Goal: Complete application form

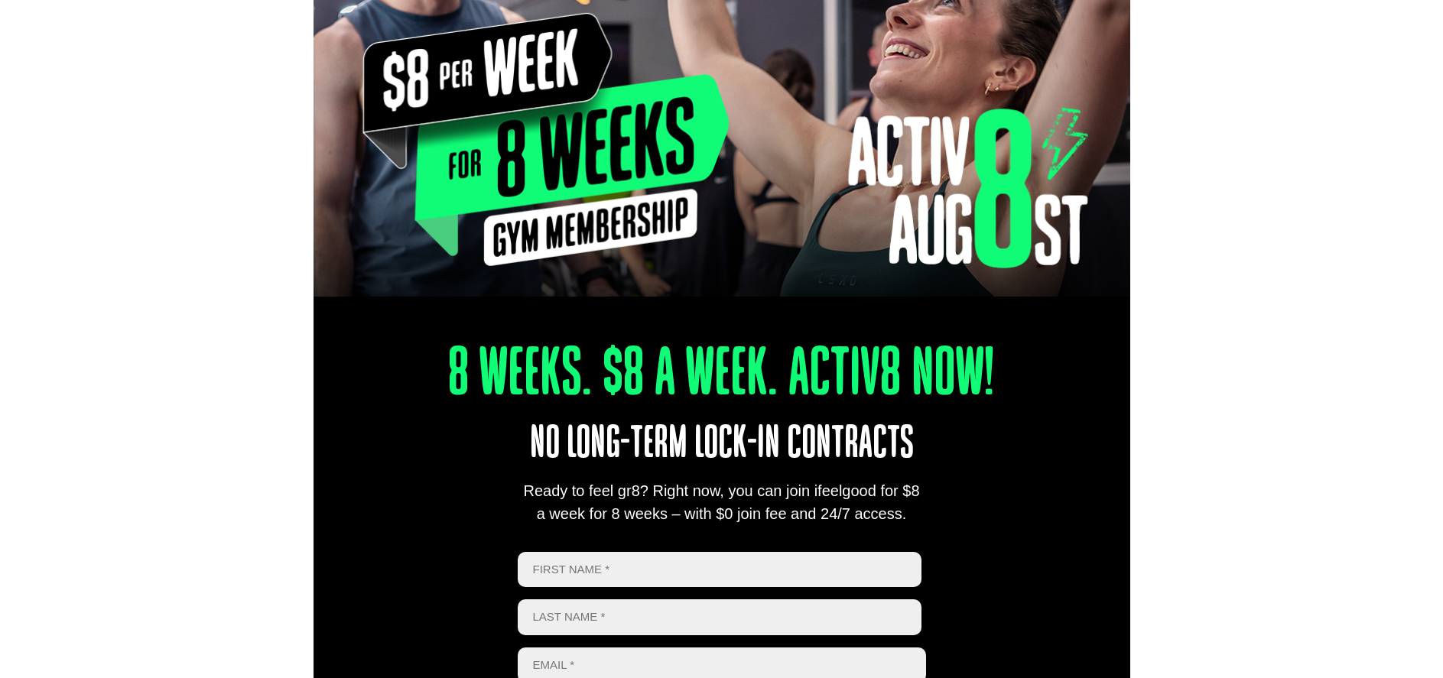
scroll to position [535, 0]
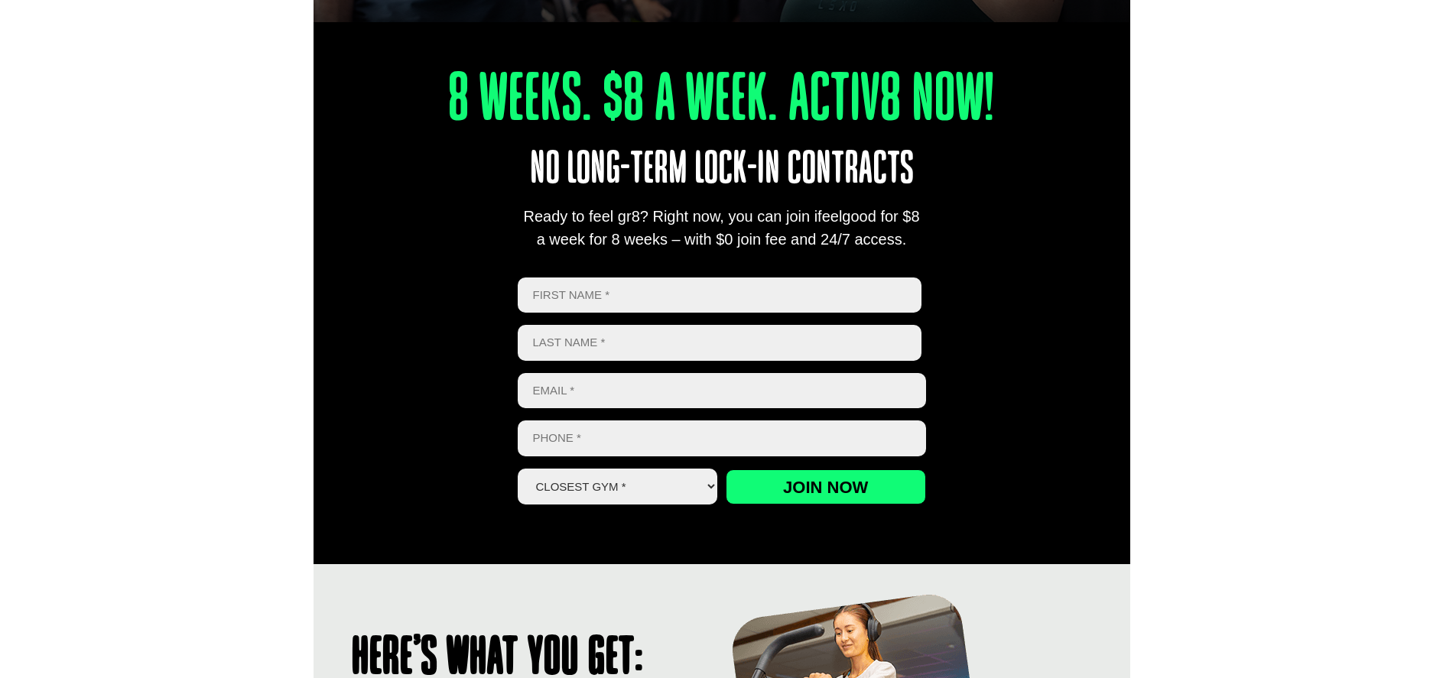
click at [609, 298] on input "First" at bounding box center [720, 296] width 405 height 36
type input "[PERSON_NAME]"
click at [695, 352] on input "Last name" at bounding box center [720, 343] width 405 height 36
click at [820, 490] on input "Join now" at bounding box center [826, 487] width 200 height 35
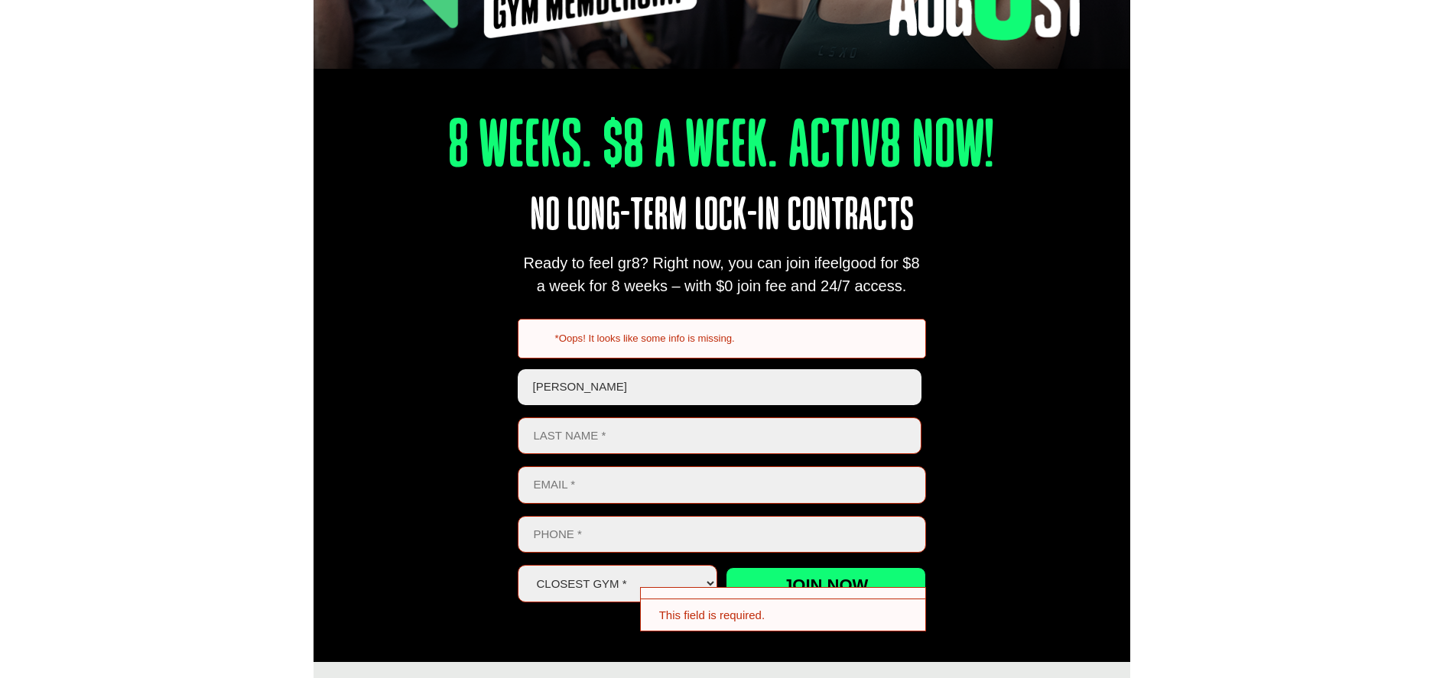
scroll to position [718, 0]
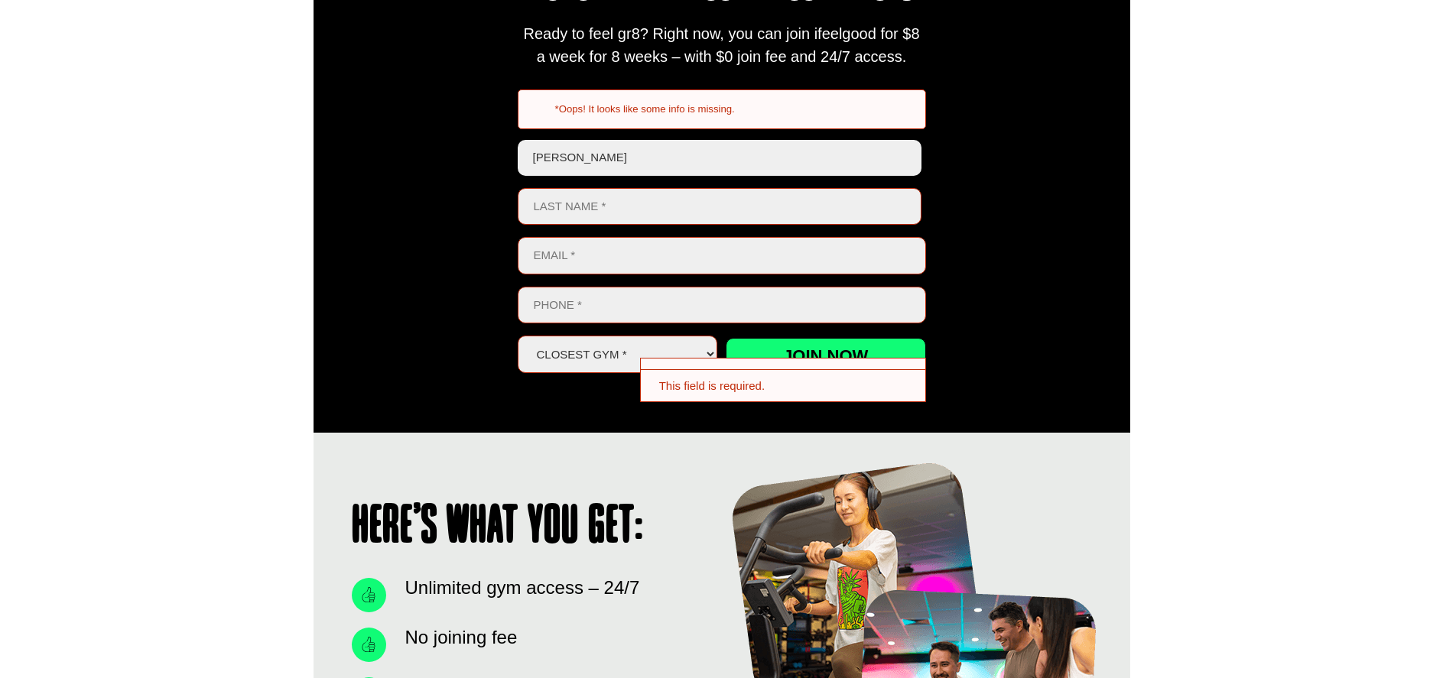
click at [601, 210] on input "Last name" at bounding box center [720, 206] width 405 height 37
type input "chit"
drag, startPoint x: 599, startPoint y: 161, endPoint x: 528, endPoint y: 149, distance: 71.4
click at [528, 149] on input "[PERSON_NAME]" at bounding box center [720, 158] width 405 height 36
type input "camilo"
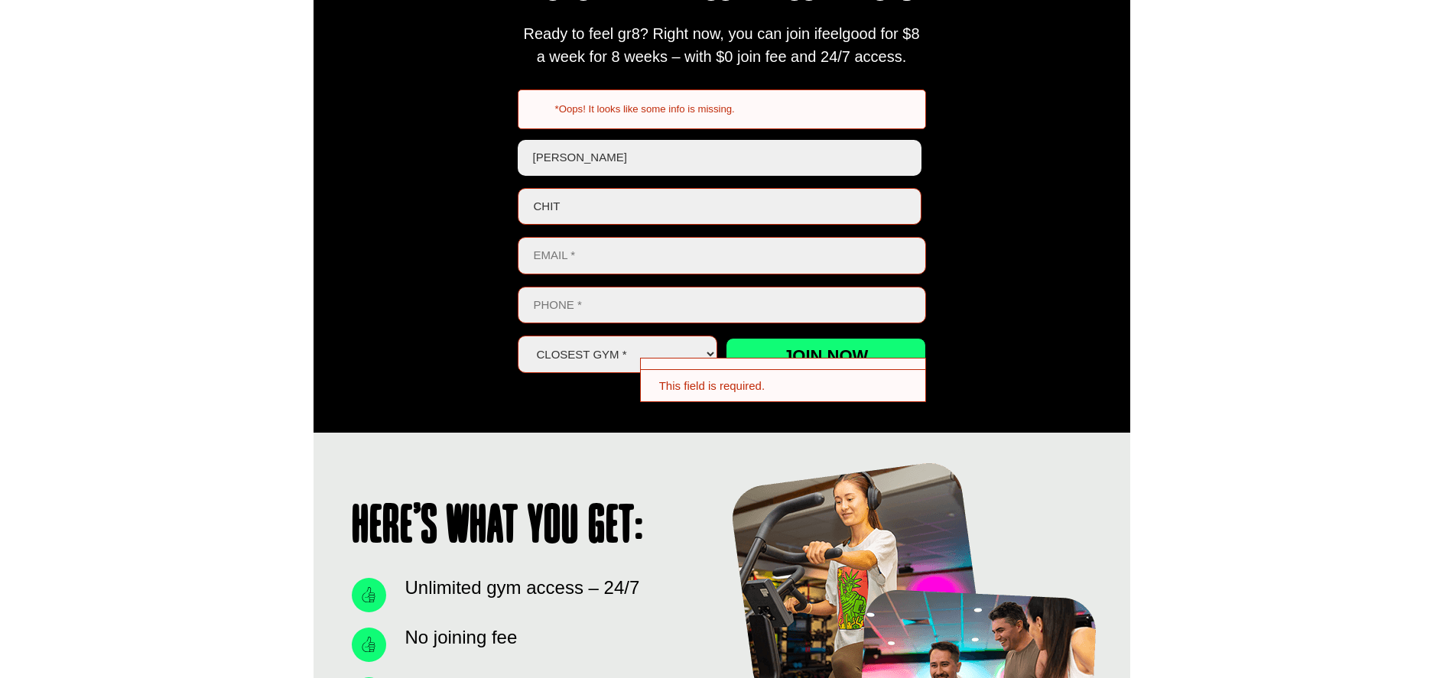
click at [580, 196] on input "chit" at bounding box center [720, 206] width 405 height 37
type input "chitva"
click at [565, 255] on input "Email *" at bounding box center [722, 255] width 408 height 37
click at [601, 212] on input "chitva" at bounding box center [720, 206] width 405 height 37
click at [643, 249] on input "kristiancc1505" at bounding box center [722, 255] width 408 height 37
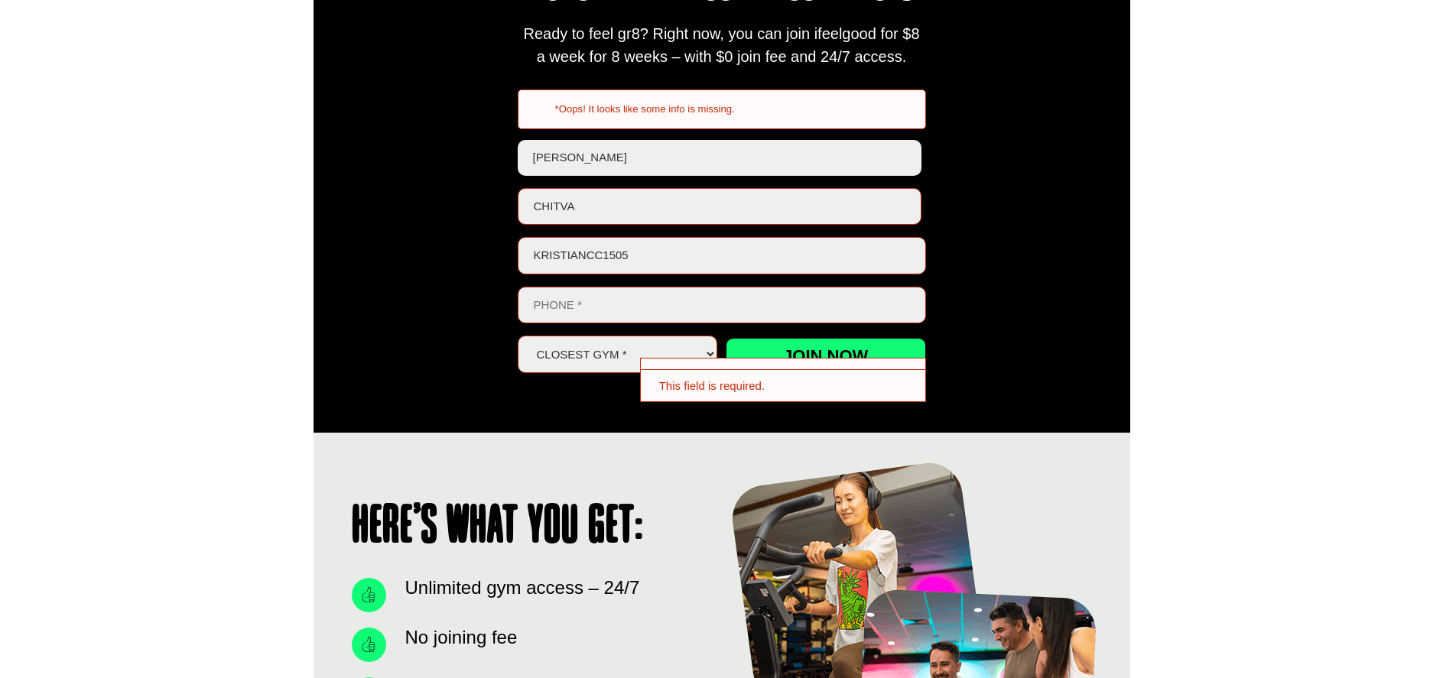
drag, startPoint x: 639, startPoint y: 258, endPoint x: 494, endPoint y: 268, distance: 145.7
click at [495, 269] on div "8 Weeks. $8 A Week. Activ8 Now! No long-term lock-in contracts Ready to feel gr…" at bounding box center [722, 113] width 817 height 640
click at [686, 255] on input "KRISTIANCC1505@" at bounding box center [722, 255] width 408 height 37
type input "KRISTIANCC1505@GMAIL.COM"
click at [653, 294] on input "Phone *" at bounding box center [722, 305] width 408 height 37
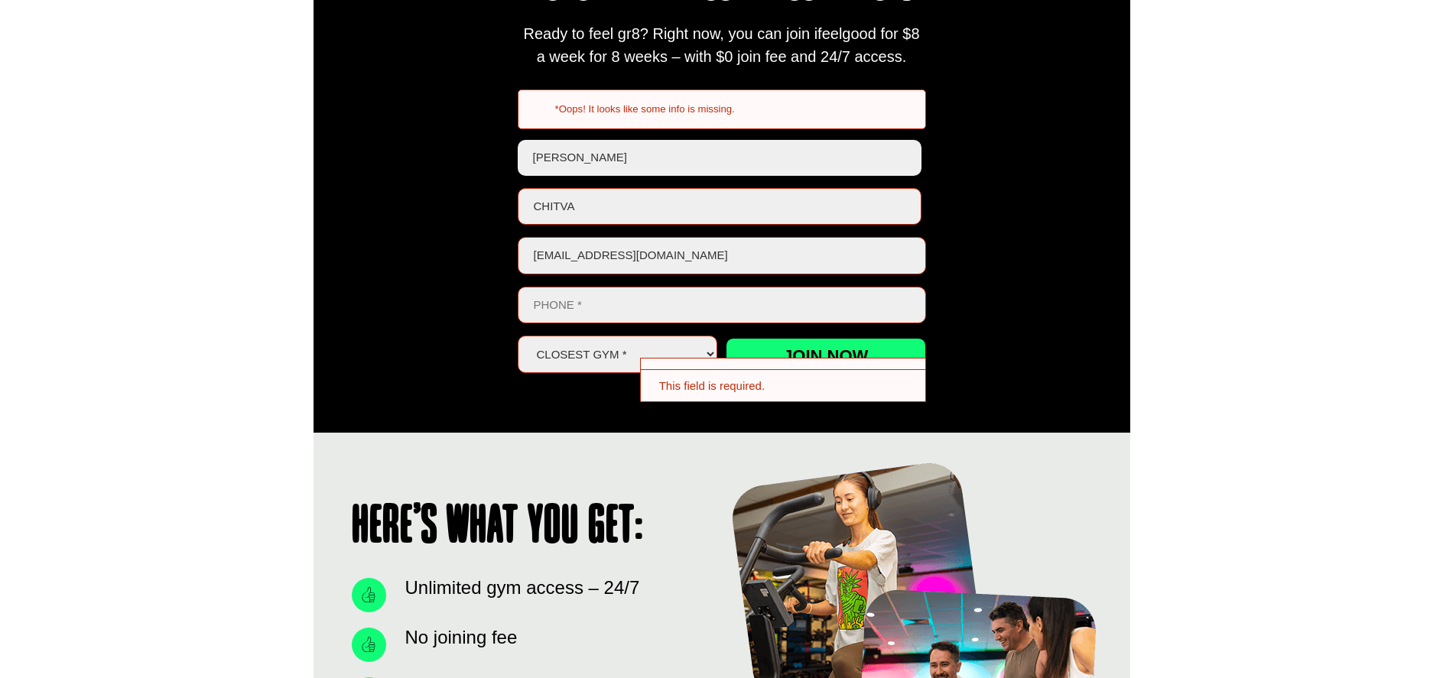
click at [655, 306] on input "Phone *" at bounding box center [722, 305] width 408 height 37
type input "0420431069"
click at [590, 368] on select "Closest Gym * [GEOGRAPHIC_DATA] [GEOGRAPHIC_DATA] [GEOGRAPHIC_DATA] [GEOGRAPHIC…" at bounding box center [618, 354] width 200 height 37
click at [518, 336] on select "Closest Gym * Alexandra Hills Calamvale Coopers Plains Middle Park Oxley Park R…" at bounding box center [618, 354] width 200 height 37
click at [790, 351] on input "Join now" at bounding box center [826, 355] width 200 height 35
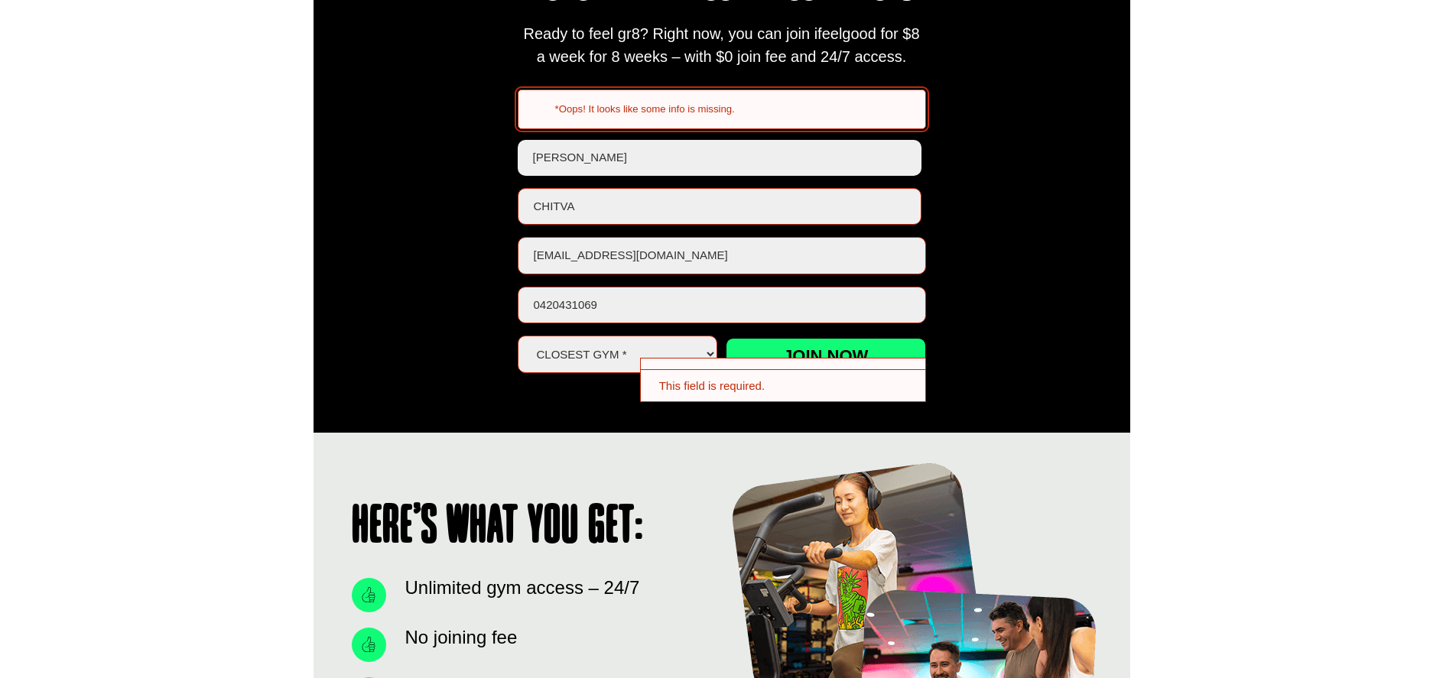
click at [681, 118] on div "*Oops! It looks like some info is missing." at bounding box center [722, 109] width 408 height 40
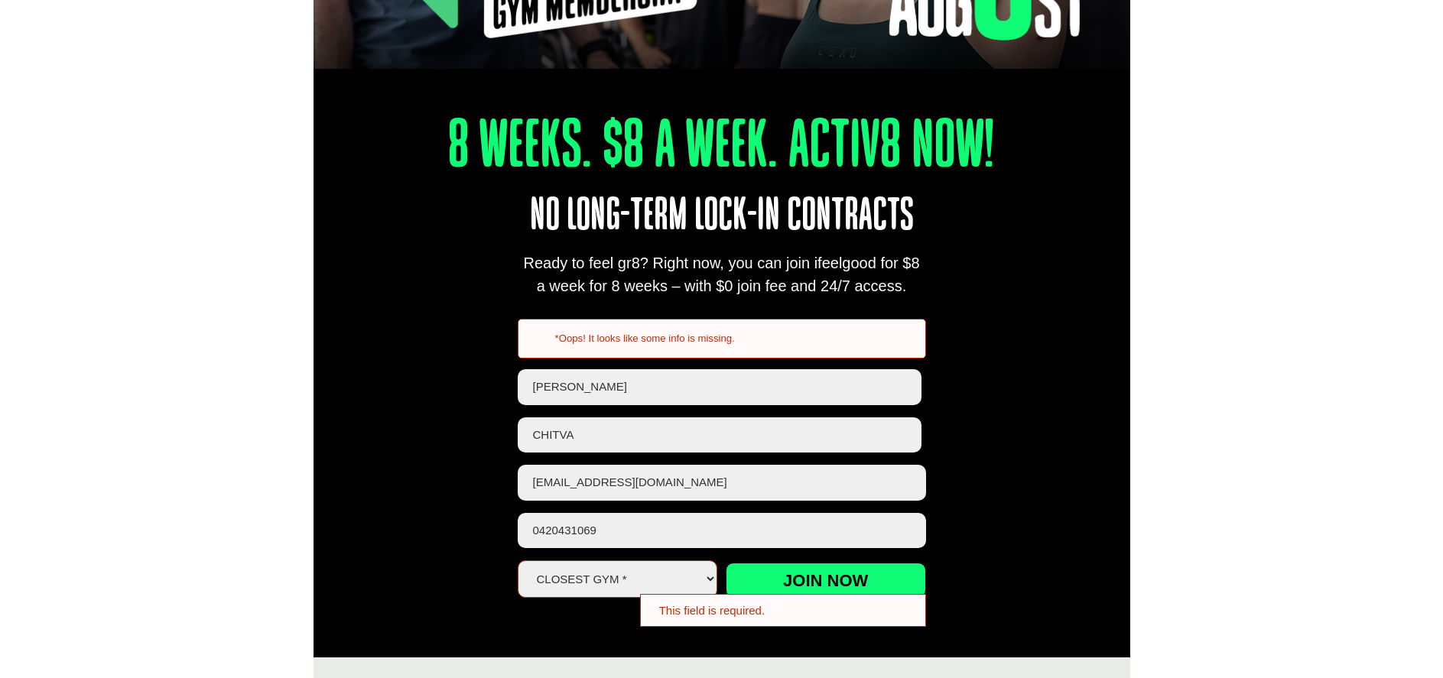
scroll to position [565, 0]
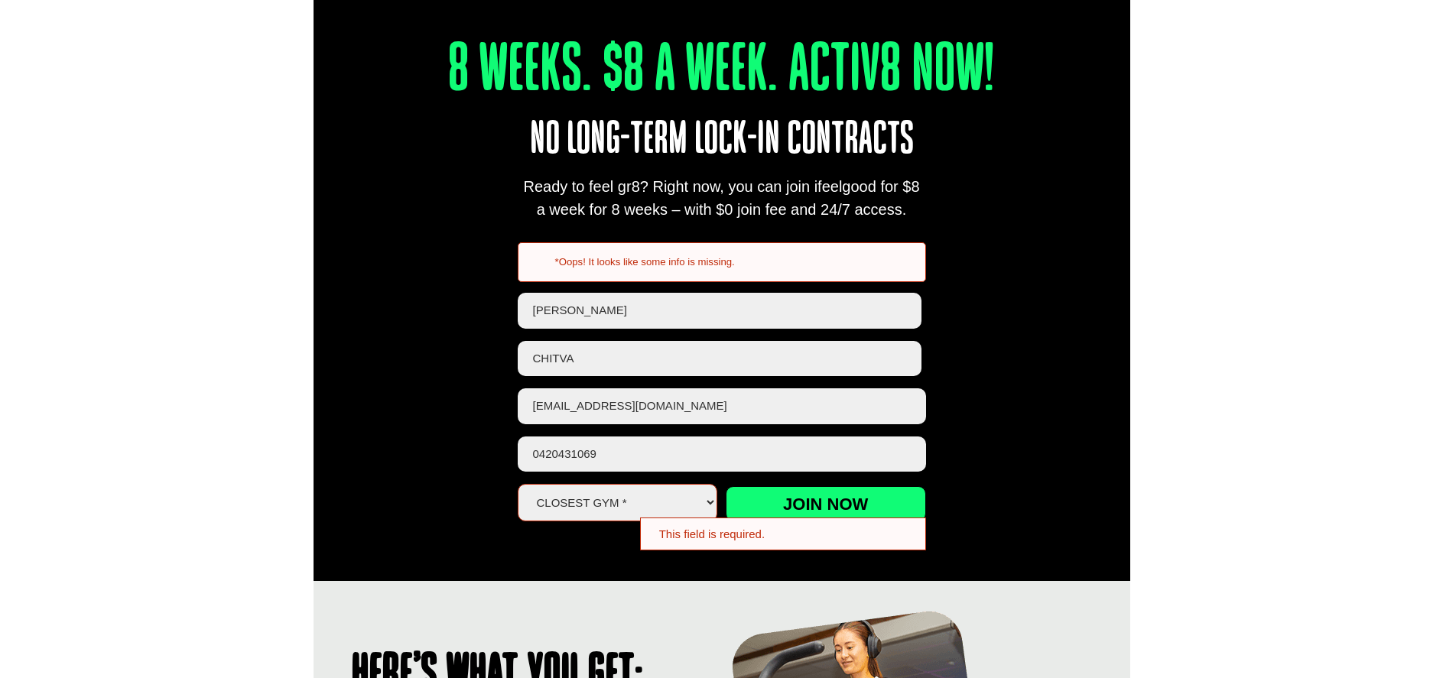
click at [630, 273] on div "*Oops! It looks like some info is missing." at bounding box center [722, 262] width 408 height 40
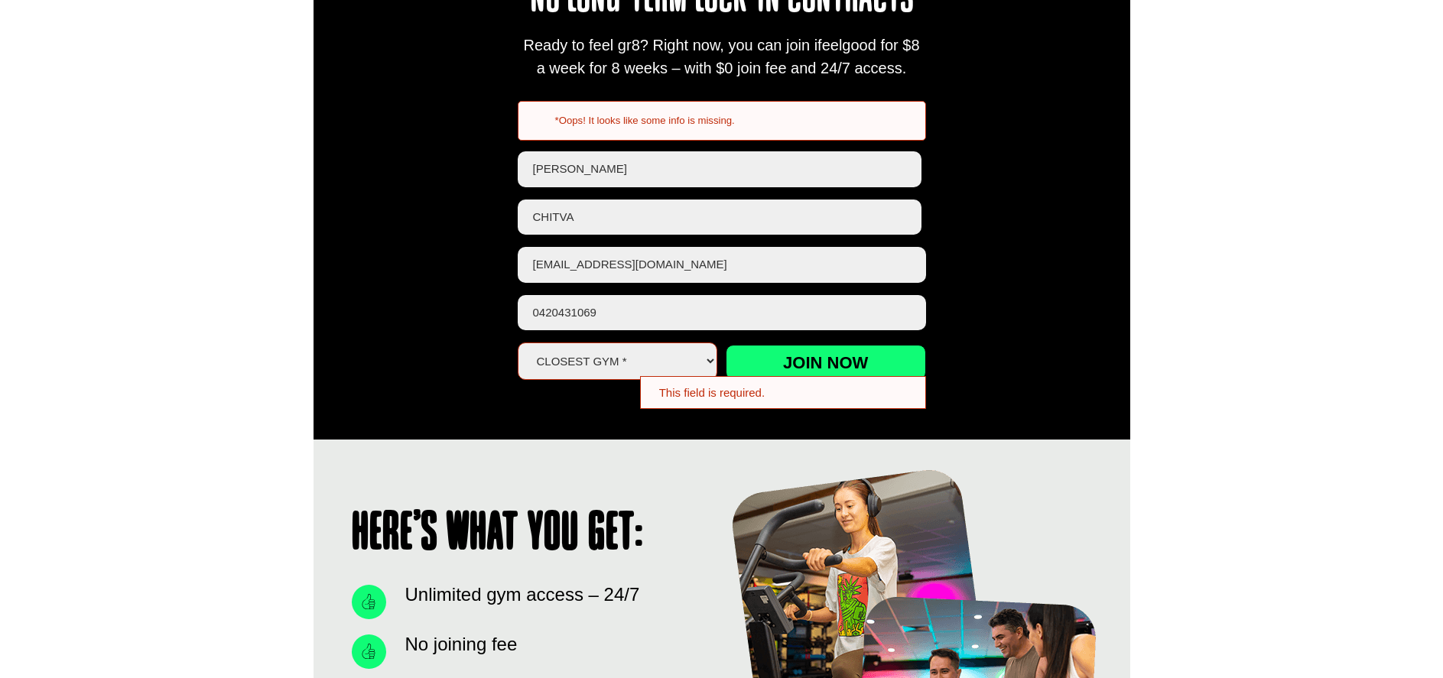
scroll to position [718, 0]
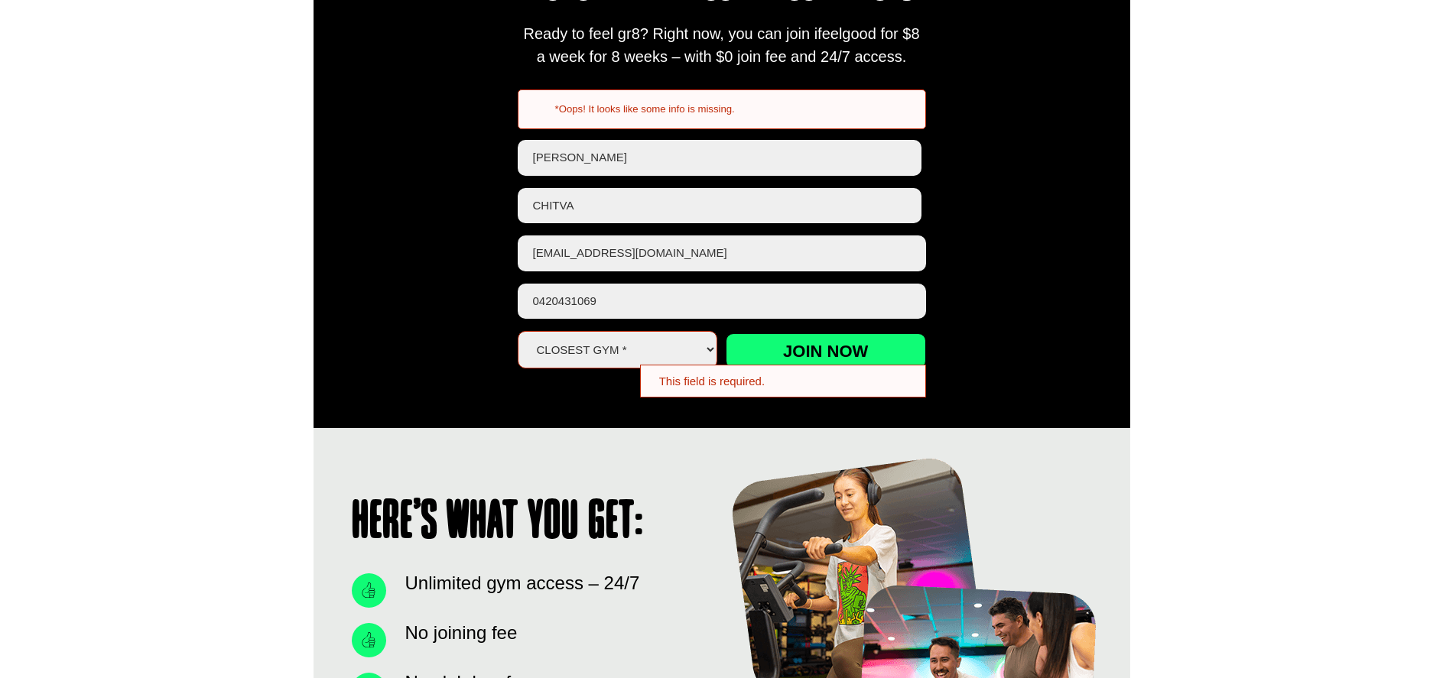
click at [719, 377] on div "This field is required." at bounding box center [783, 381] width 286 height 33
click at [553, 114] on div "*Oops! It looks like some info is missing." at bounding box center [722, 109] width 408 height 40
click at [559, 109] on h2 "*Oops! It looks like some info is missing." at bounding box center [734, 109] width 358 height 14
drag, startPoint x: 744, startPoint y: 100, endPoint x: 564, endPoint y: 122, distance: 181.8
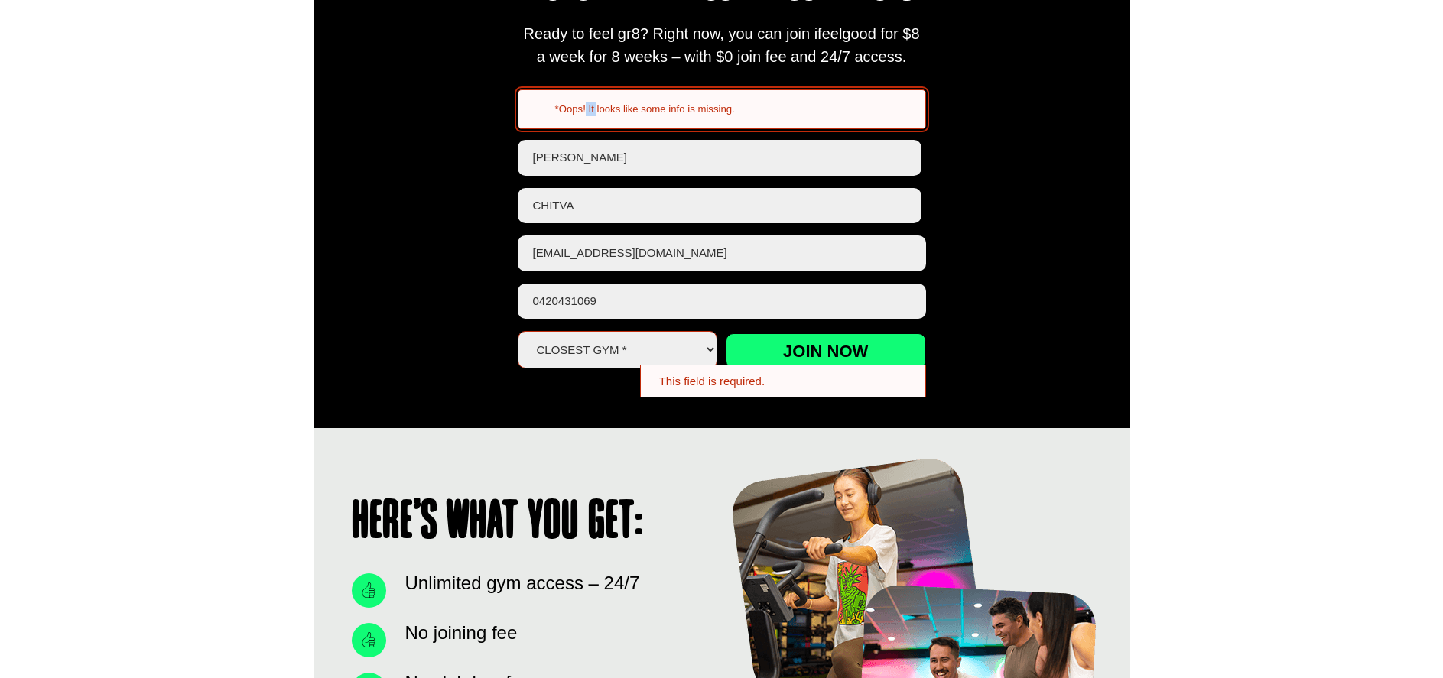
click at [571, 121] on div "*Oops! It looks like some info is missing." at bounding box center [722, 109] width 408 height 40
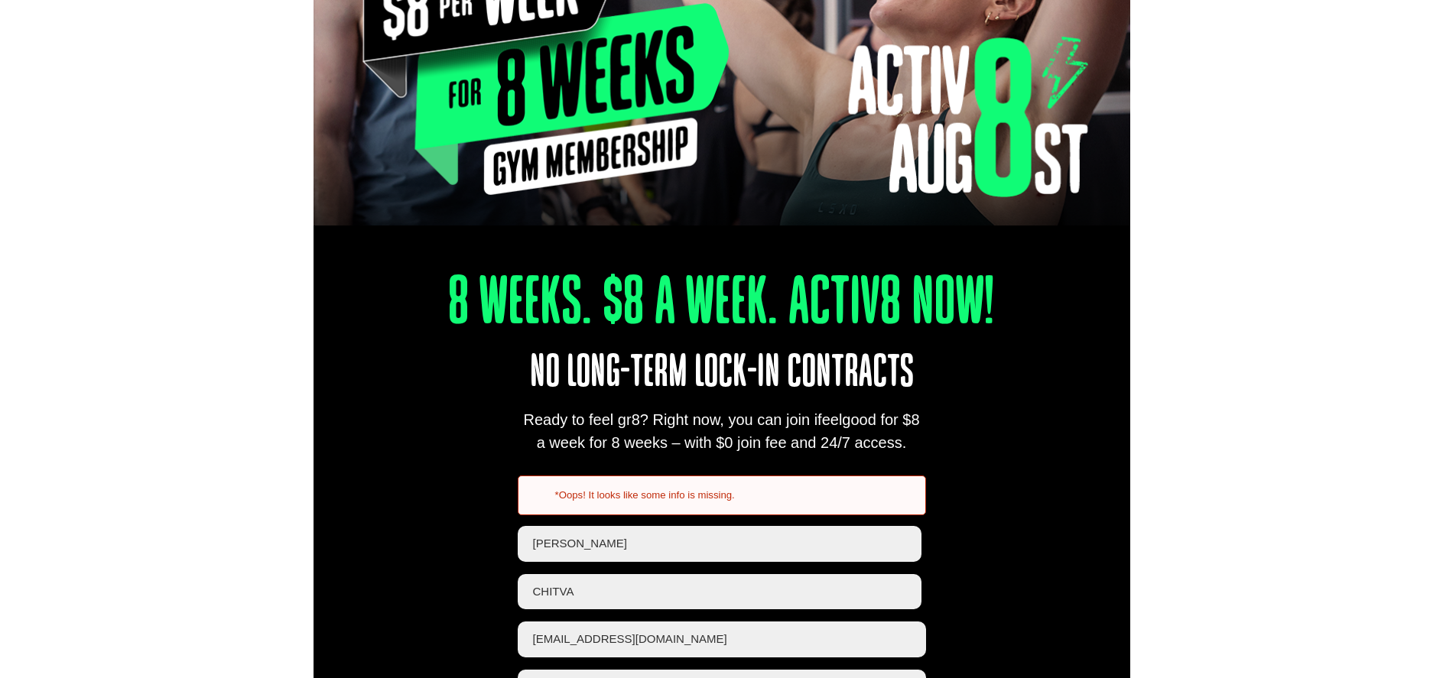
scroll to position [169, 0]
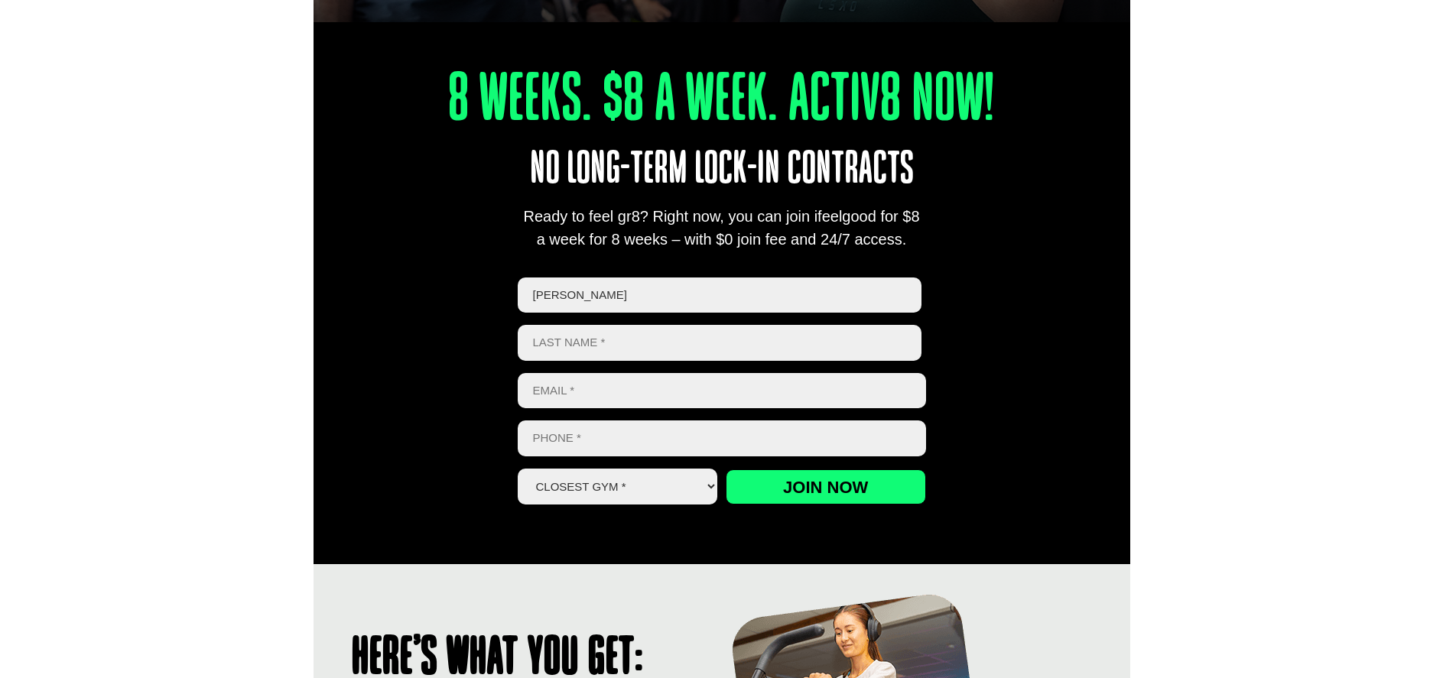
click at [609, 335] on input "Last name" at bounding box center [720, 343] width 405 height 36
type input "chitva"
click at [579, 404] on input "Email *" at bounding box center [722, 391] width 408 height 36
click at [562, 400] on input "Email *" at bounding box center [722, 391] width 408 height 36
type input "L"
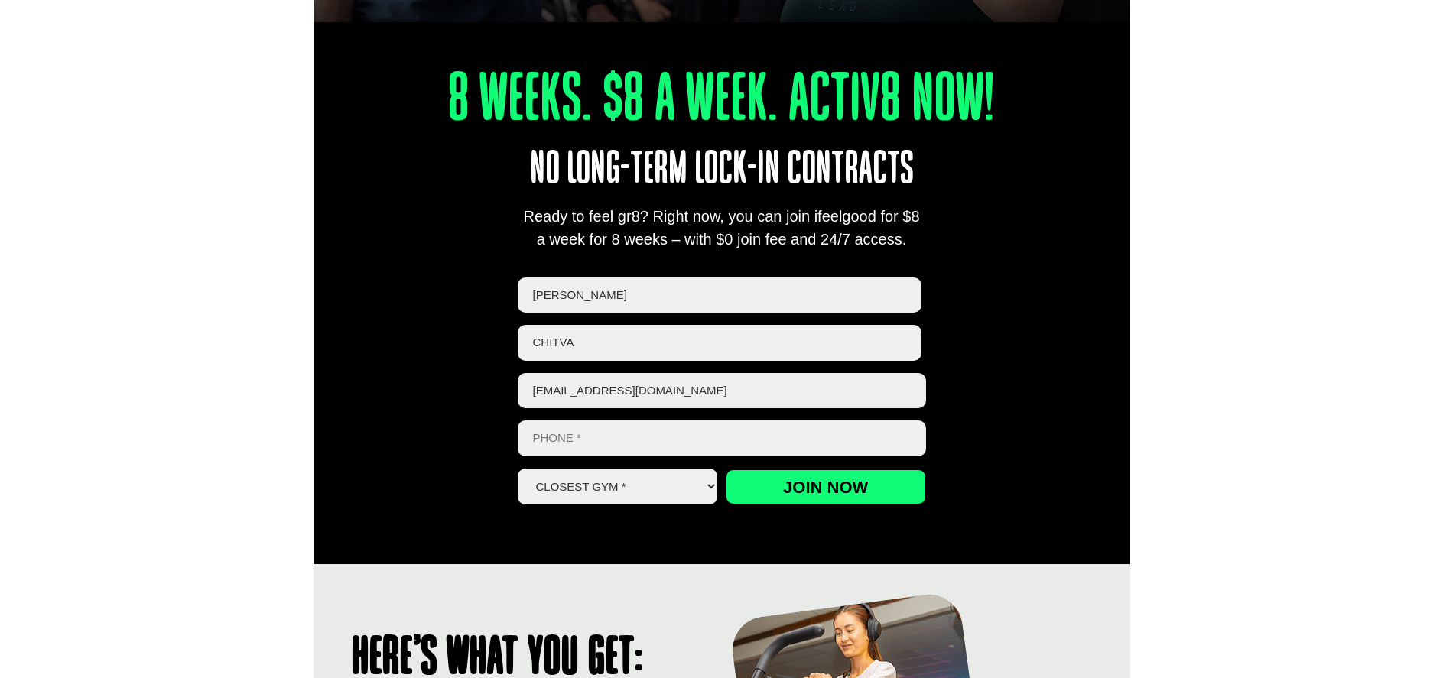
type input "KRISTIancc1505@gmail.com"
click at [592, 438] on input "Phone *" at bounding box center [722, 439] width 408 height 36
type input "0420431069"
click at [770, 486] on input "Join now" at bounding box center [826, 487] width 200 height 35
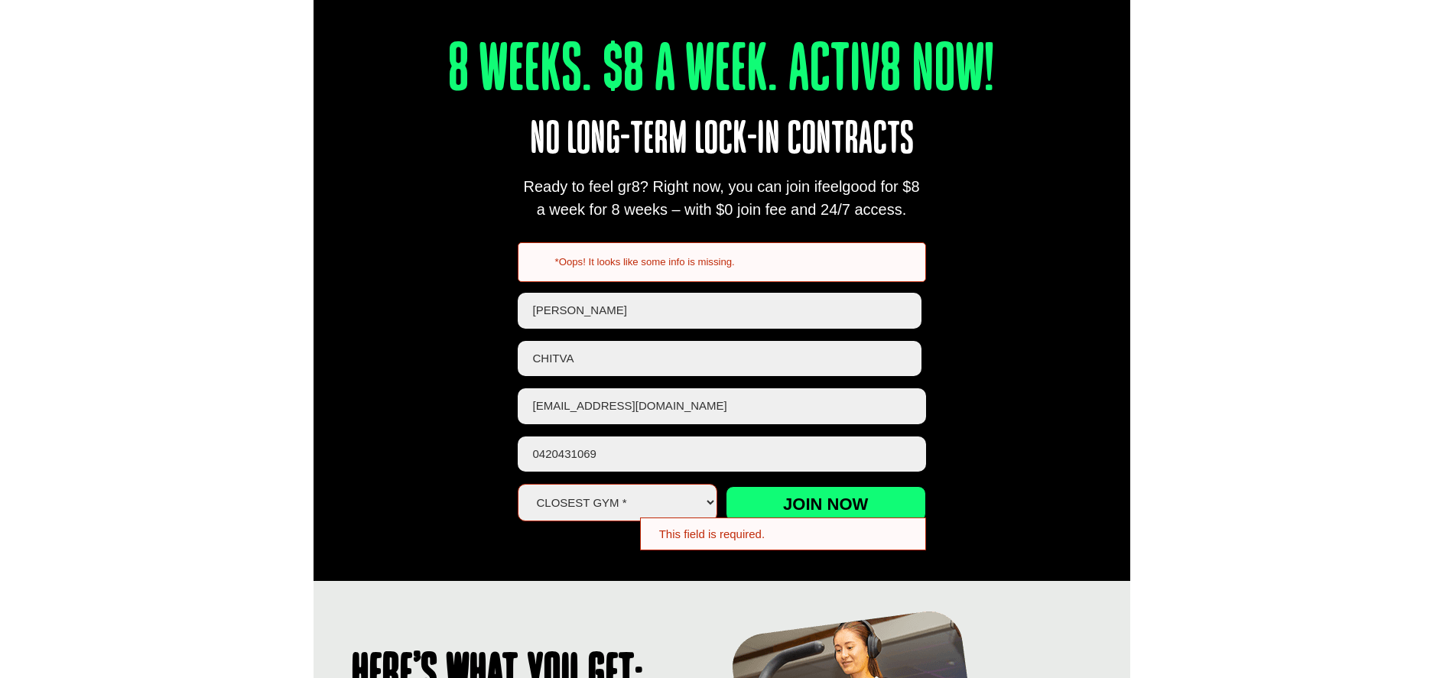
scroll to position [642, 0]
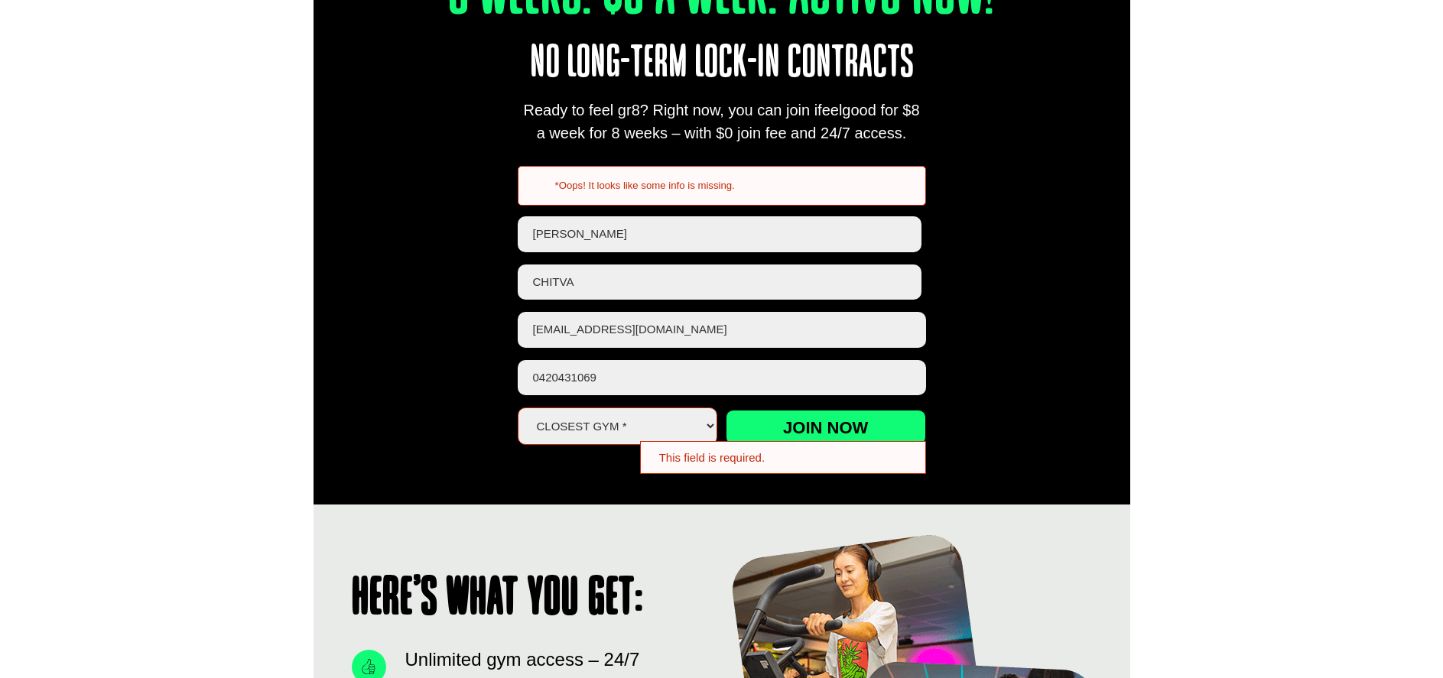
click at [699, 433] on select "Closest Gym * Alexandra Hills Calamvale Coopers Plains Middle Park Oxley Park R…" at bounding box center [618, 426] width 200 height 37
select select "[GEOGRAPHIC_DATA]"
click at [518, 408] on select "Closest Gym * Alexandra Hills Calamvale Coopers Plains Middle Park Oxley Park R…" at bounding box center [618, 426] width 200 height 37
click at [801, 418] on input "Join now" at bounding box center [826, 427] width 200 height 35
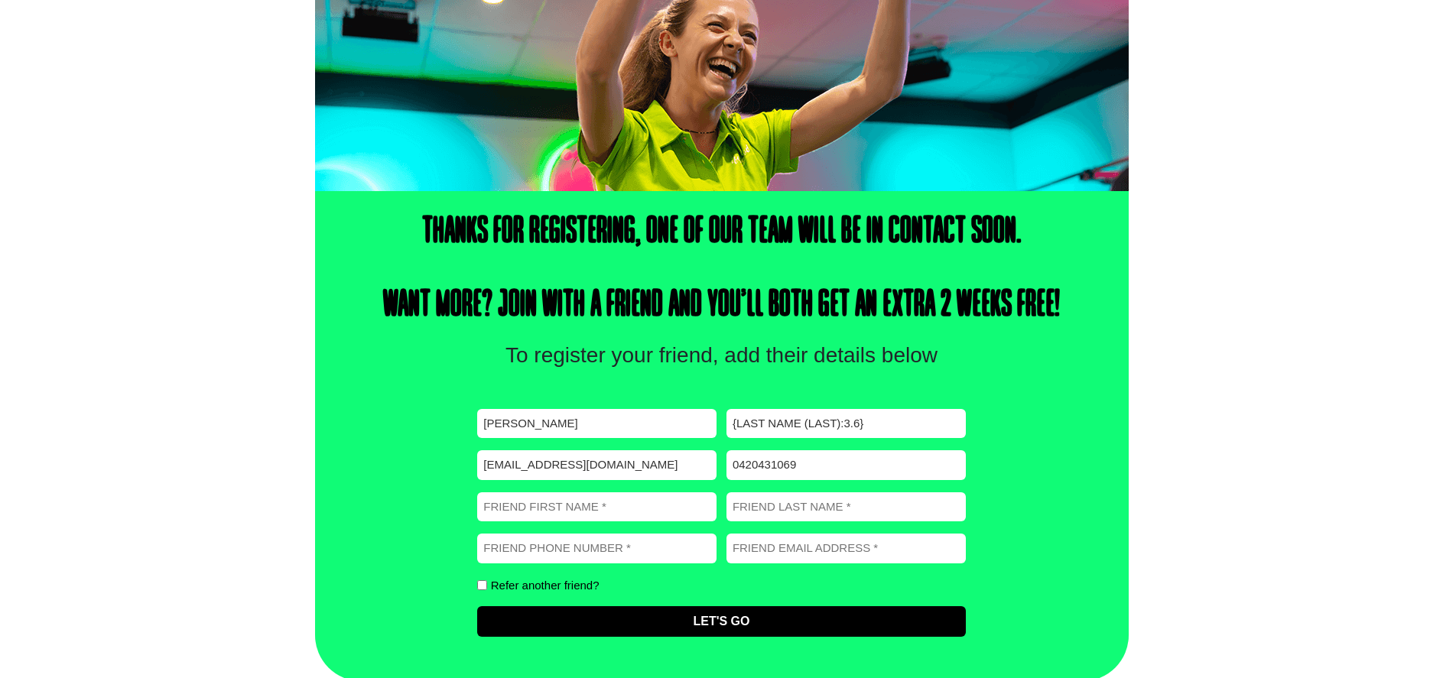
scroll to position [333, 0]
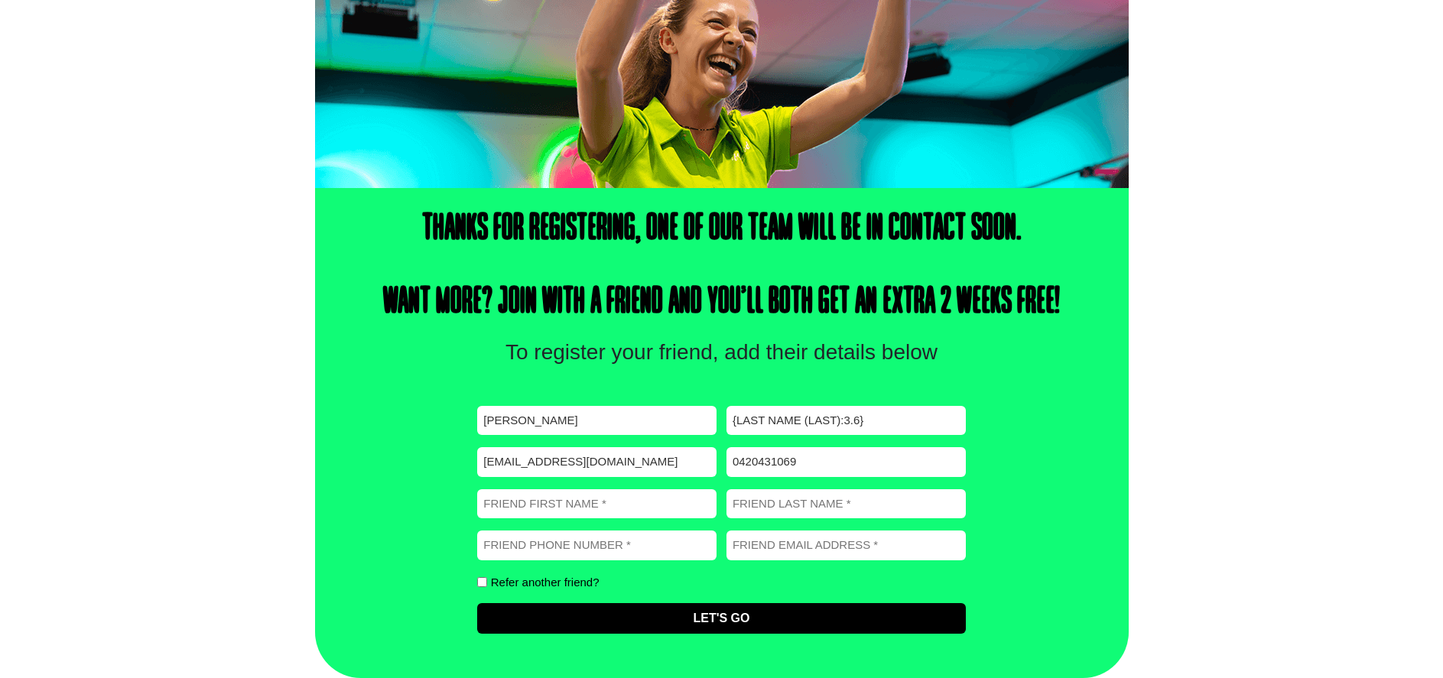
drag, startPoint x: 484, startPoint y: 579, endPoint x: 553, endPoint y: 510, distance: 97.3
click at [485, 579] on input "Refer another friend?" at bounding box center [482, 582] width 10 height 10
click at [0, 0] on input "Last" at bounding box center [0, 0] width 0 height 0
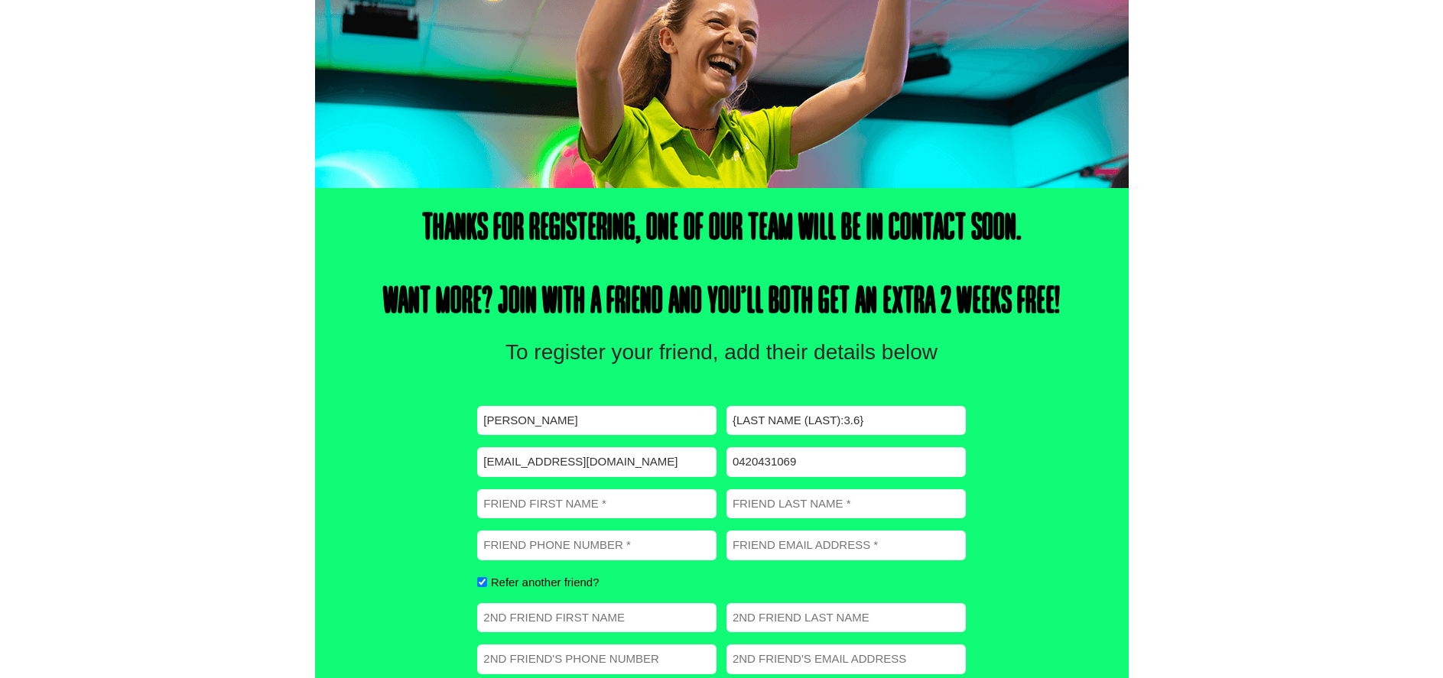
click at [553, 509] on input "Friend First Name (Required)" at bounding box center [596, 504] width 239 height 30
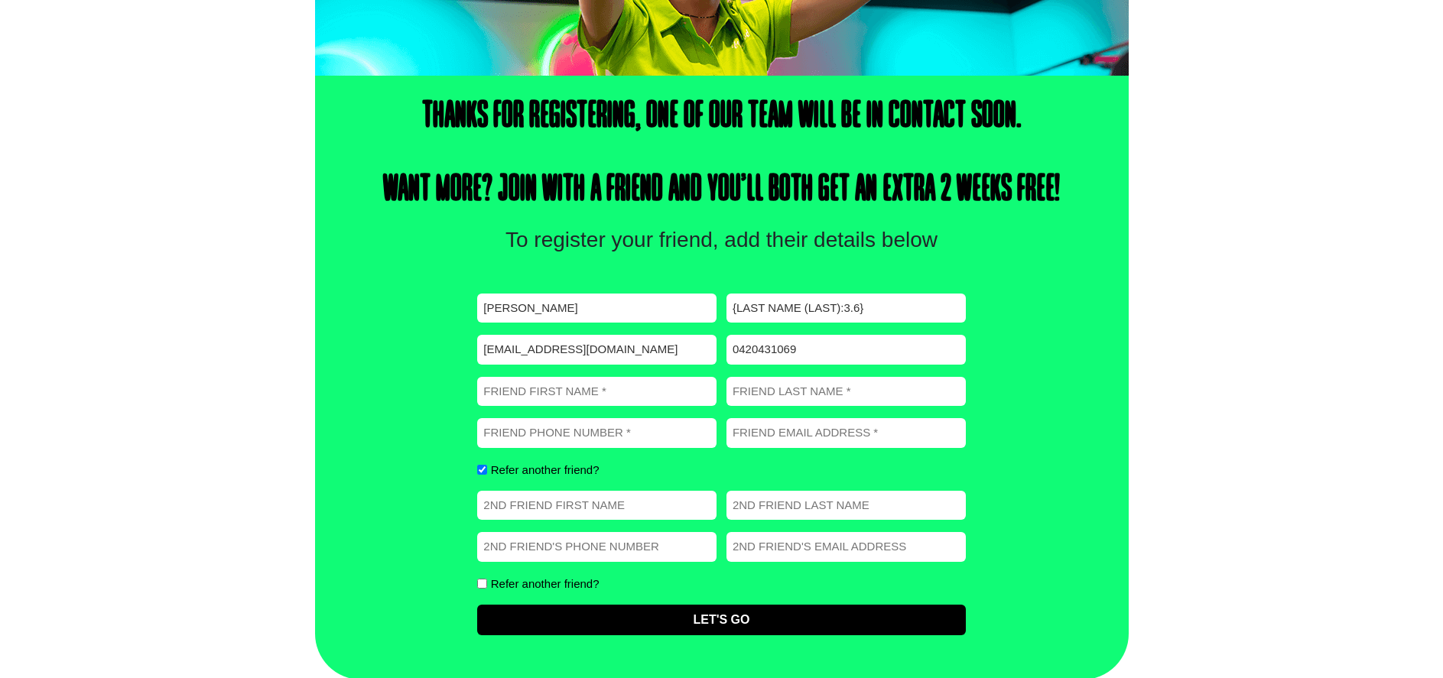
scroll to position [447, 0]
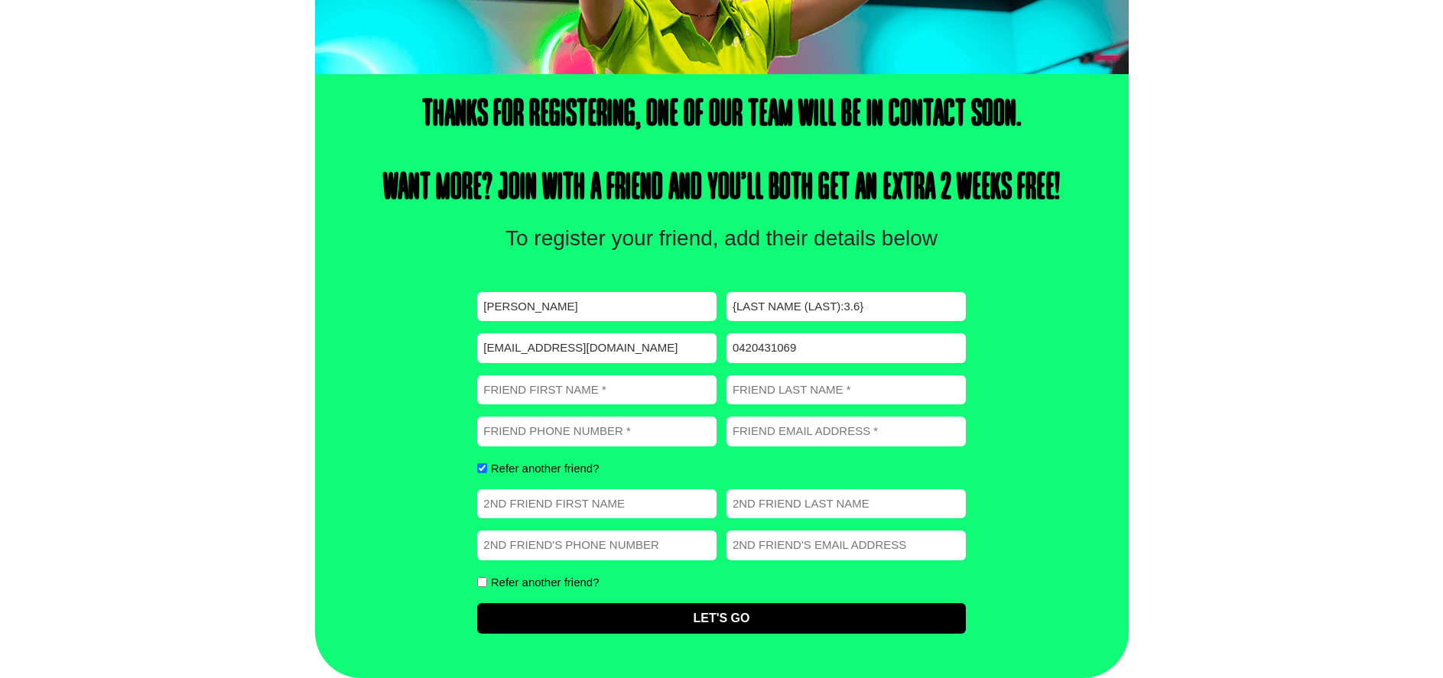
click at [487, 467] on div "Refer another friend?" at bounding box center [721, 468] width 488 height 18
click at [480, 468] on input "Refer another friend?" at bounding box center [482, 468] width 10 height 10
checkbox input "false"
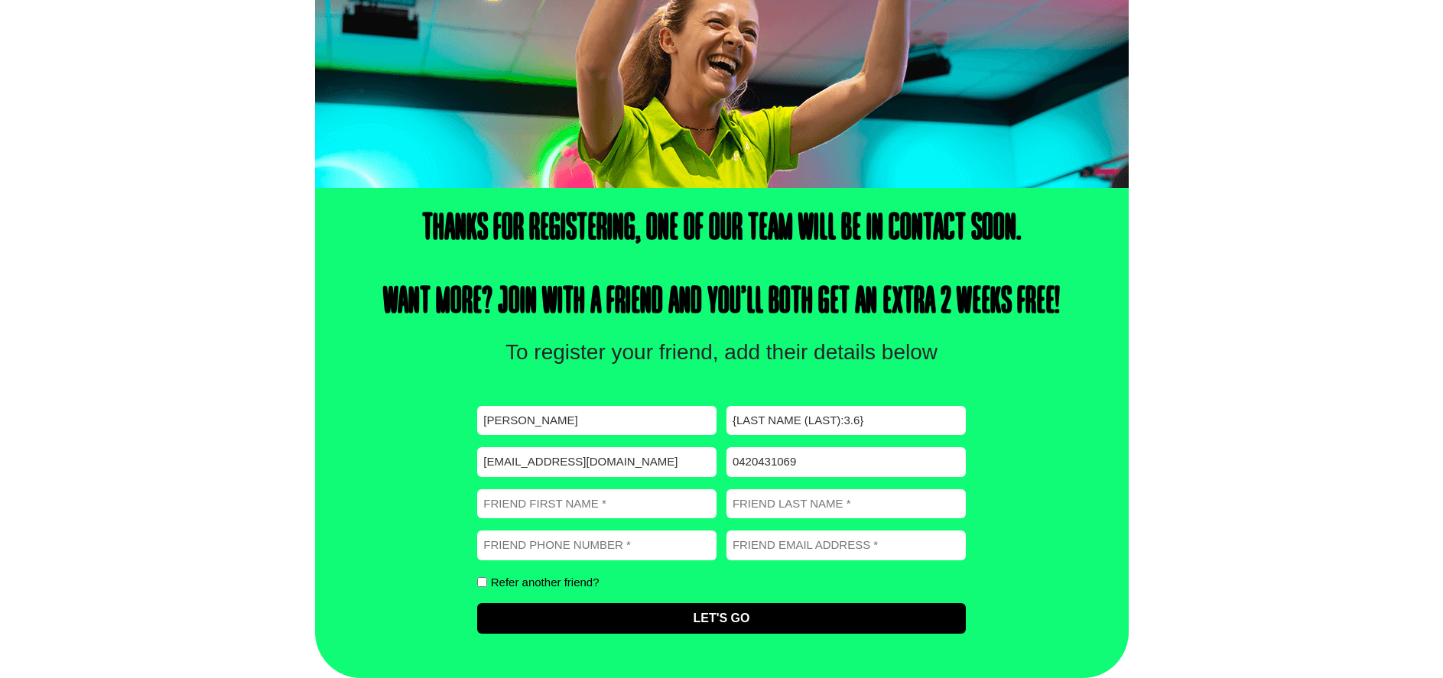
scroll to position [333, 0]
click at [799, 427] on input "{Last Name (Last):3.6}" at bounding box center [846, 421] width 239 height 30
drag, startPoint x: 871, startPoint y: 415, endPoint x: 694, endPoint y: 441, distance: 179.3
click at [696, 441] on div "First name (Required) cristian Last name (Required) {Last Name (Last):3.6} Emai…" at bounding box center [721, 520] width 488 height 228
type input "chitiva"
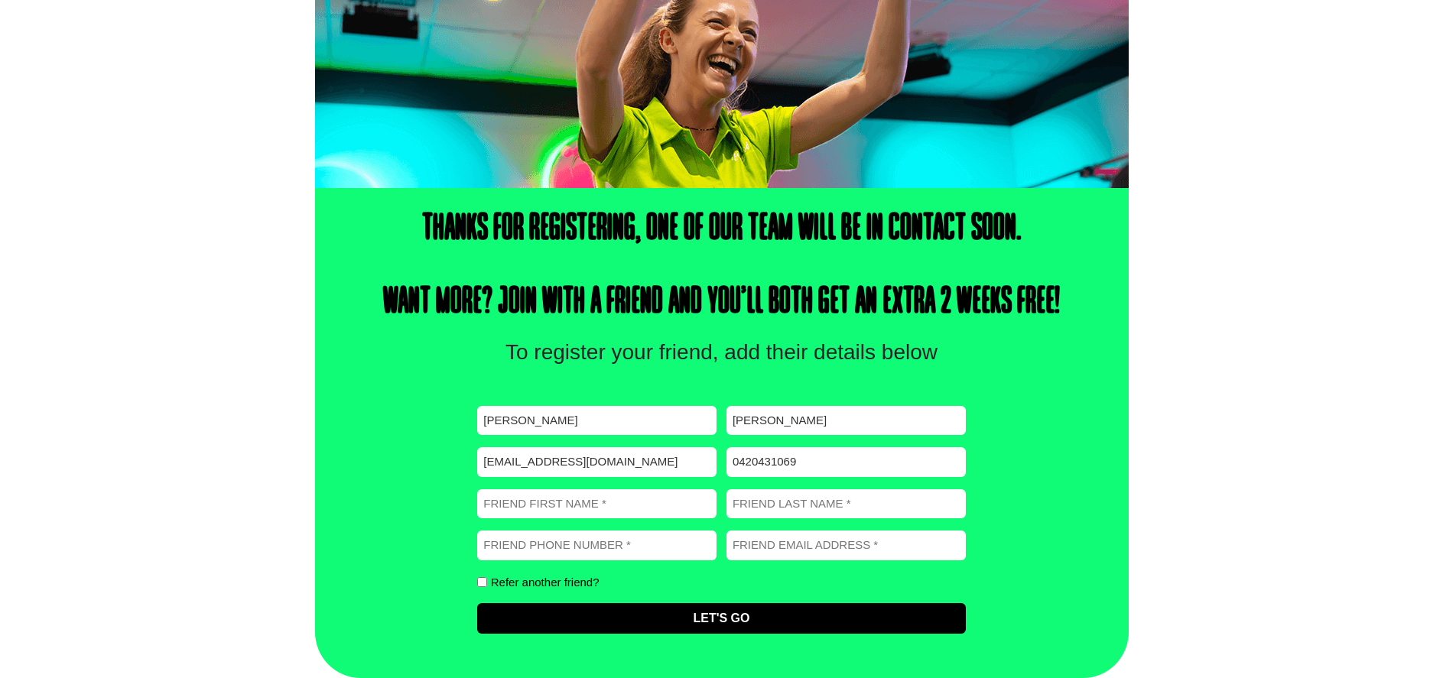
drag, startPoint x: 805, startPoint y: 460, endPoint x: 604, endPoint y: 447, distance: 200.8
click at [605, 447] on div "First name (Required) cristian Last name (Required) chitiva Email (Required) KR…" at bounding box center [721, 520] width 488 height 228
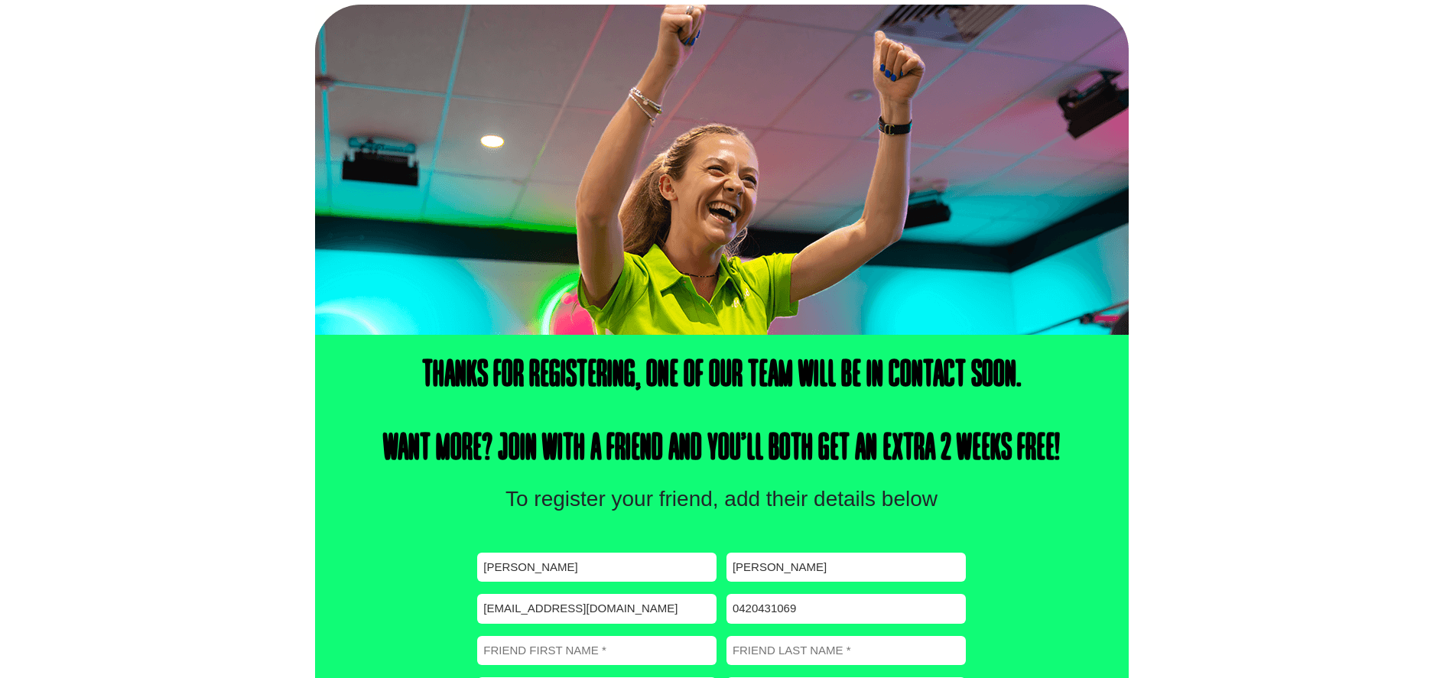
scroll to position [0, 0]
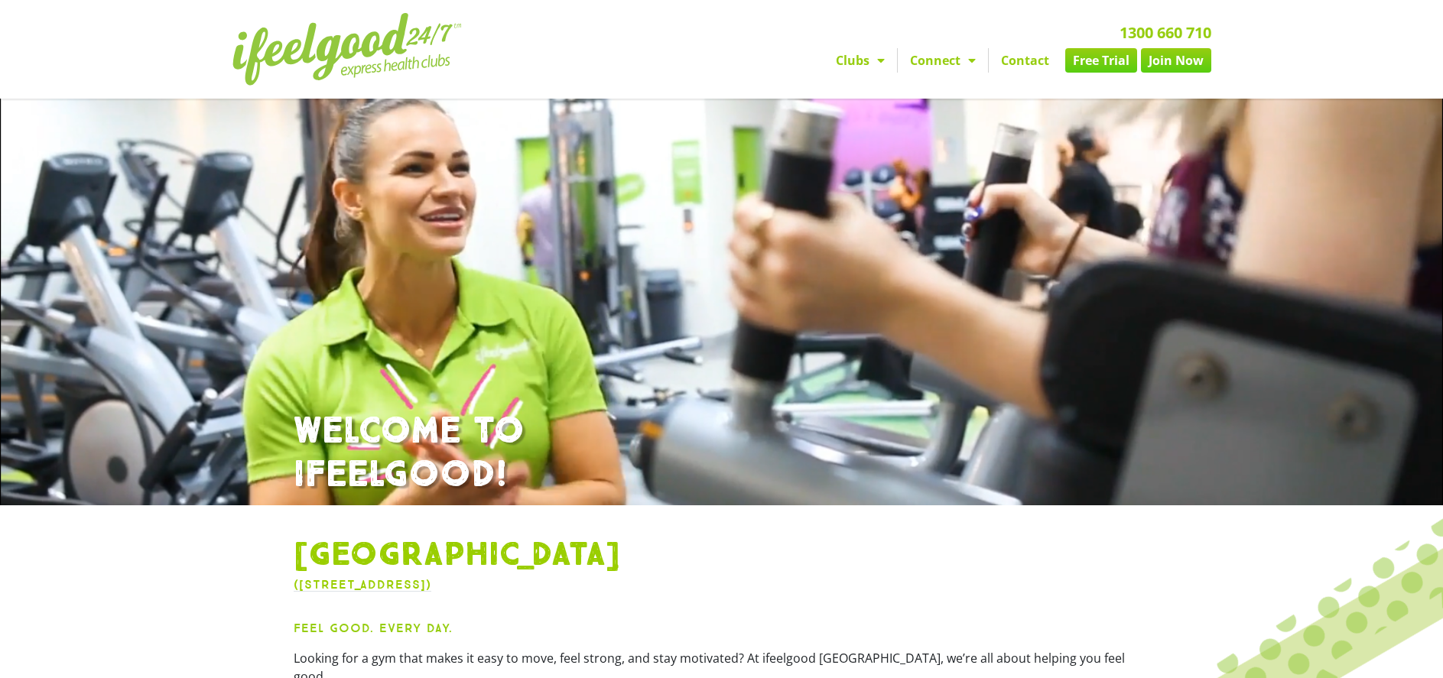
click at [1179, 60] on link "Join Now" at bounding box center [1176, 60] width 70 height 24
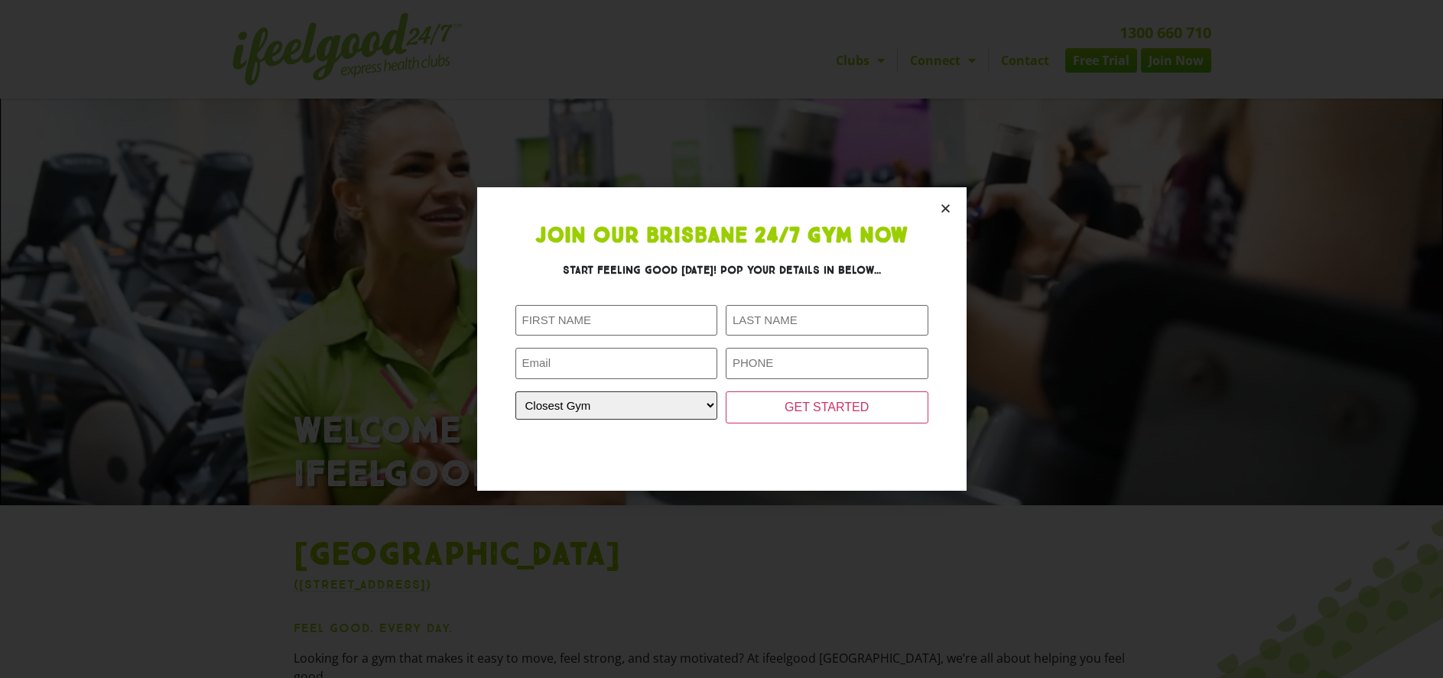
click at [704, 409] on select "Closest Gym Alexandra Hills Calamvale Coopers Plains Middle Park Oxenford Oxley…" at bounding box center [616, 406] width 203 height 28
select select "[GEOGRAPHIC_DATA]"
click at [515, 392] on select "Closest Gym Alexandra Hills Calamvale Coopers Plains Middle Park Oxenford Oxley…" at bounding box center [616, 406] width 203 height 28
click at [948, 216] on section "Join Our Brisbane 24/7 Gym Now Start feeling good today! Pop your details in be…" at bounding box center [721, 338] width 489 height 303
click at [949, 206] on icon "Close" at bounding box center [945, 208] width 11 height 11
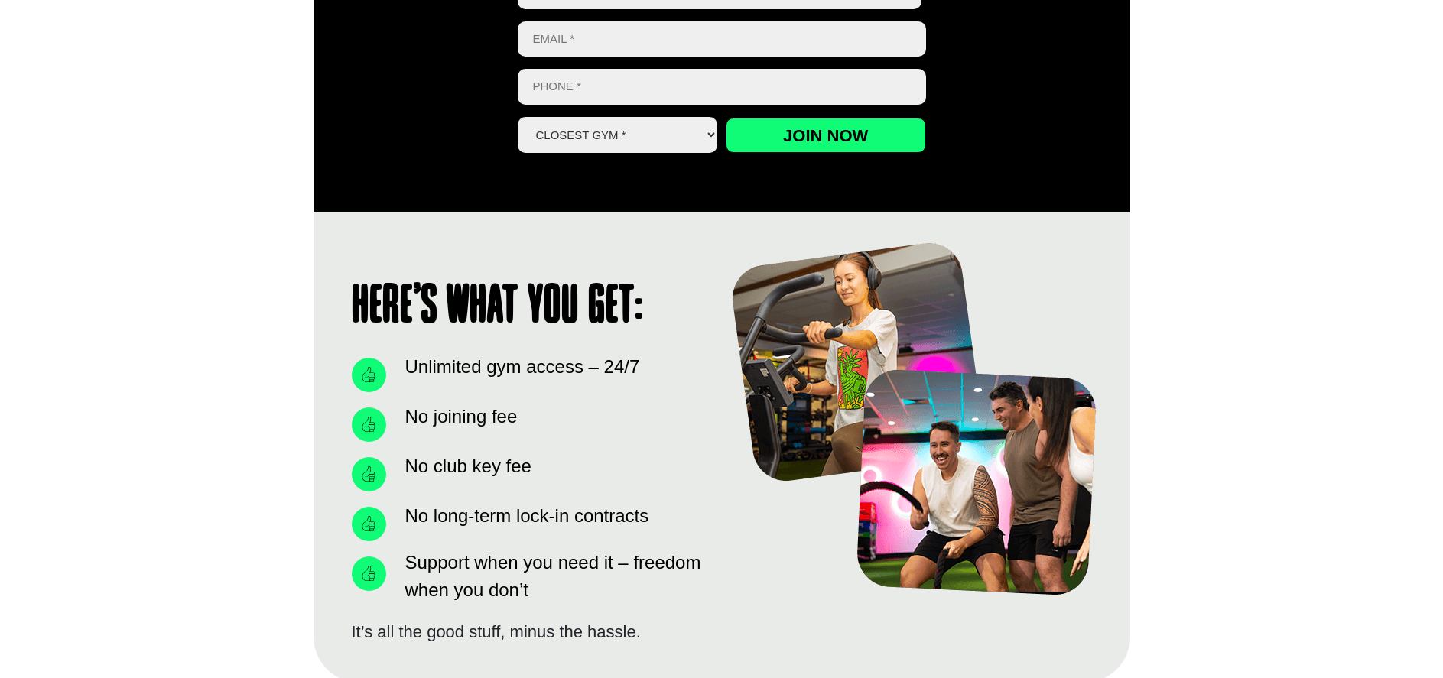
scroll to position [918, 0]
